Goal: Information Seeking & Learning: Find specific fact

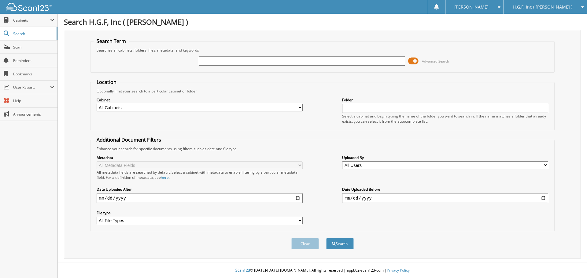
click at [260, 68] on div "Advanced Search" at bounding box center [323, 61] width 458 height 17
click at [254, 64] on input "text" at bounding box center [302, 61] width 206 height 9
type input "h19240l"
click at [326, 238] on button "Search" at bounding box center [340, 243] width 28 height 11
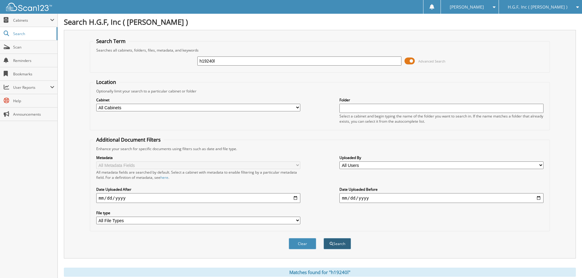
click at [339, 247] on button "Search" at bounding box center [338, 243] width 28 height 11
click at [342, 244] on button "Search" at bounding box center [338, 243] width 28 height 11
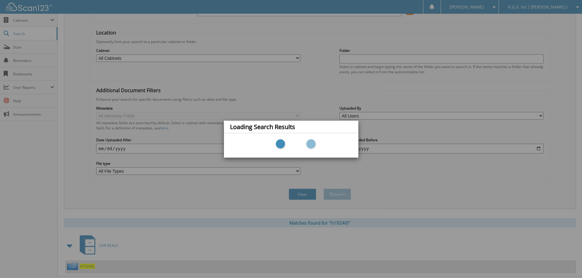
scroll to position [63, 0]
